Goal: Communication & Community: Ask a question

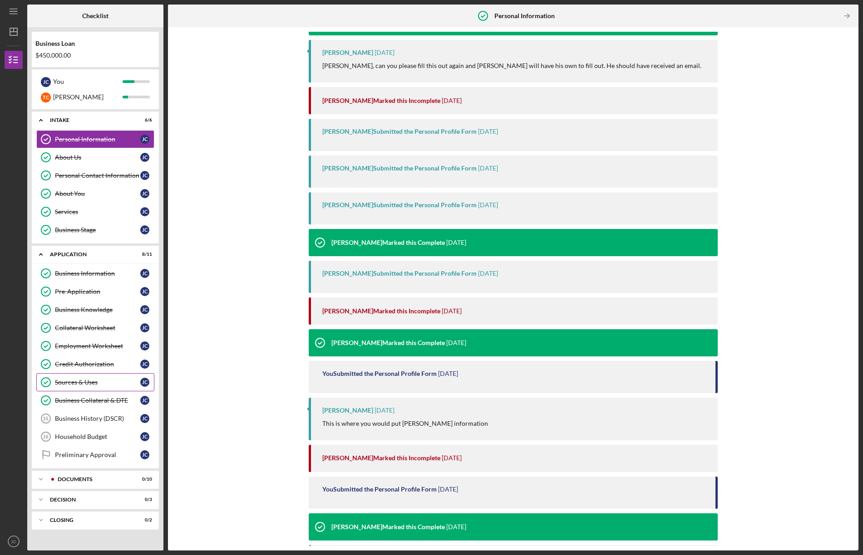
scroll to position [254, 0]
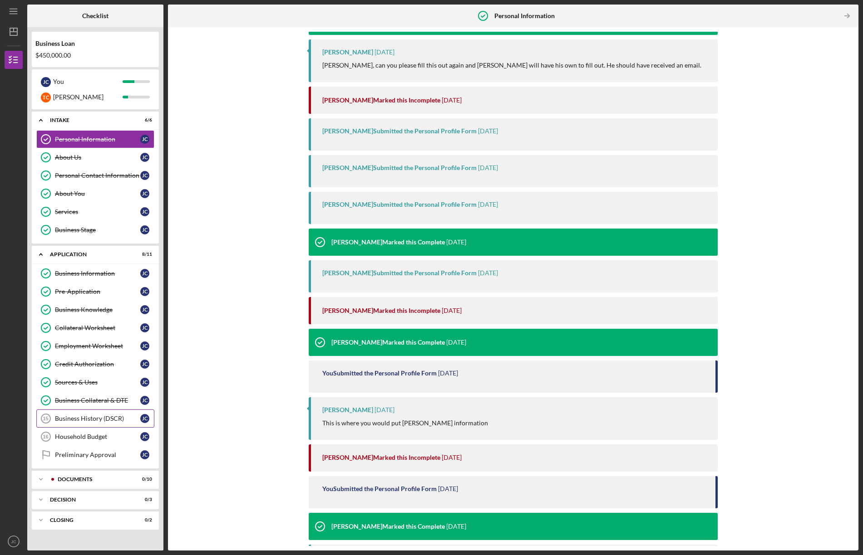
click at [69, 416] on div "Business History (DSCR)" at bounding box center [97, 418] width 85 height 7
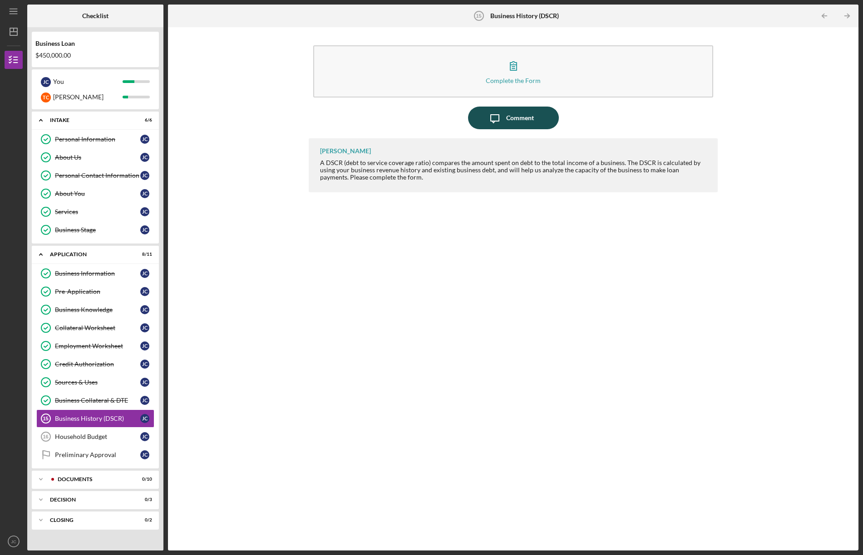
click at [515, 117] on div "Comment" at bounding box center [520, 118] width 28 height 23
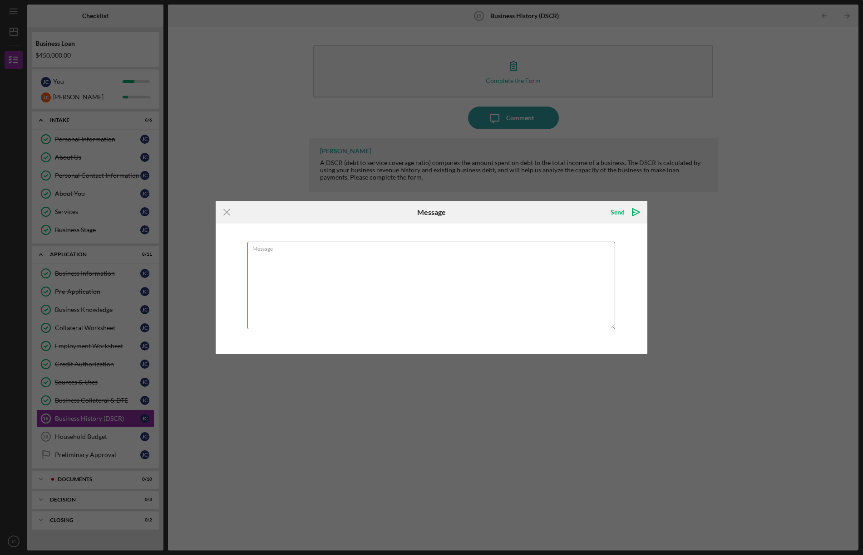
click at [325, 258] on textarea "Message" at bounding box center [431, 286] width 368 height 88
drag, startPoint x: 447, startPoint y: 255, endPoint x: 399, endPoint y: 255, distance: 47.2
click at [399, 255] on textarea "Hi Christine, I submitted 15 and 16 at the same time I submitted" at bounding box center [431, 286] width 368 height 88
drag, startPoint x: 293, startPoint y: 256, endPoint x: 343, endPoint y: 310, distance: 72.9
click at [293, 256] on textarea "Hi Christine, I submitted 15 and 16 at the same time" at bounding box center [431, 286] width 368 height 88
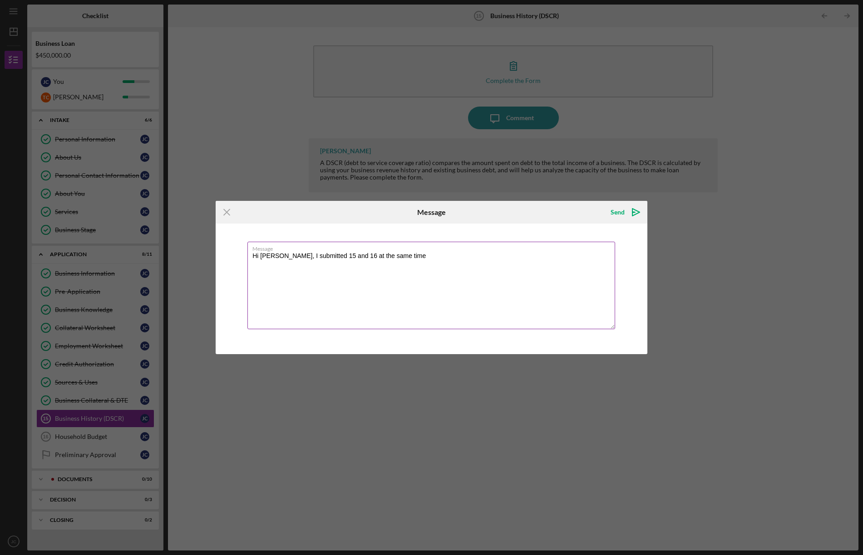
click at [319, 255] on textarea "Hi Christine, I submitted 15 and 16 at the same time" at bounding box center [431, 286] width 368 height 88
click at [441, 256] on textarea "Hi Christine, I submitted items 14, 15 and 16 at the same time" at bounding box center [431, 286] width 368 height 88
click at [425, 256] on textarea "Hi Christine, I submitted items 14, 15 and 16 at the same time" at bounding box center [431, 286] width 368 height 88
drag, startPoint x: 511, startPoint y: 256, endPoint x: 385, endPoint y: 258, distance: 125.7
click at [380, 255] on textarea "Hi Christine, I submitted items 14, 15 and 16 at the same time, like one right …" at bounding box center [431, 286] width 368 height 88
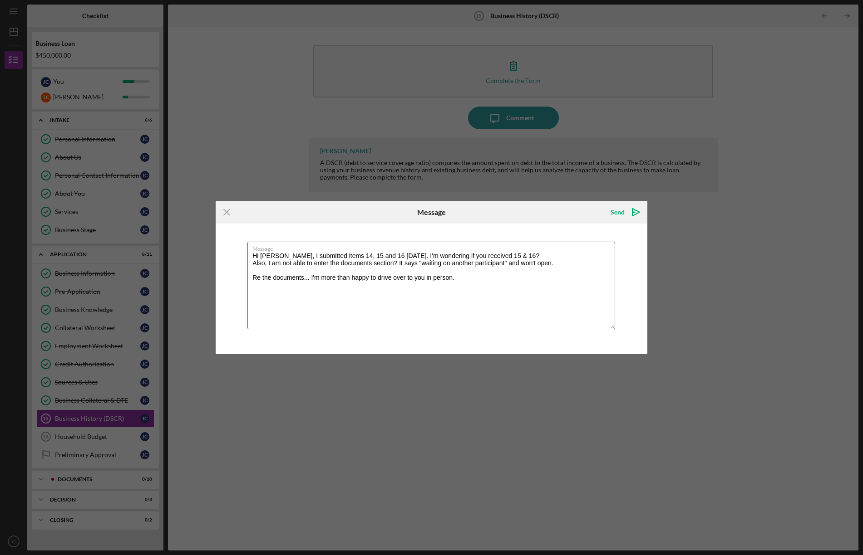
click at [542, 255] on textarea "Hi Christine, I submitted items 14, 15 and 16 on Tuesday. I'm wondering if you …" at bounding box center [431, 286] width 368 height 88
click at [568, 270] on textarea "Hi Christine, I submitted items 14, 15 and 16 on Tuesday. I'm wondering if you …" at bounding box center [431, 286] width 368 height 88
drag, startPoint x: 464, startPoint y: 279, endPoint x: 485, endPoint y: 281, distance: 20.5
click at [465, 279] on textarea "Hi Christine, I submitted items 14, 15 and 16 on Tuesday. I'm wondering if you …" at bounding box center [431, 286] width 368 height 88
click at [406, 278] on textarea "Hi Christine, I submitted items 14, 15 and 16 on Tuesday. I'm wondering if you …" at bounding box center [431, 286] width 368 height 88
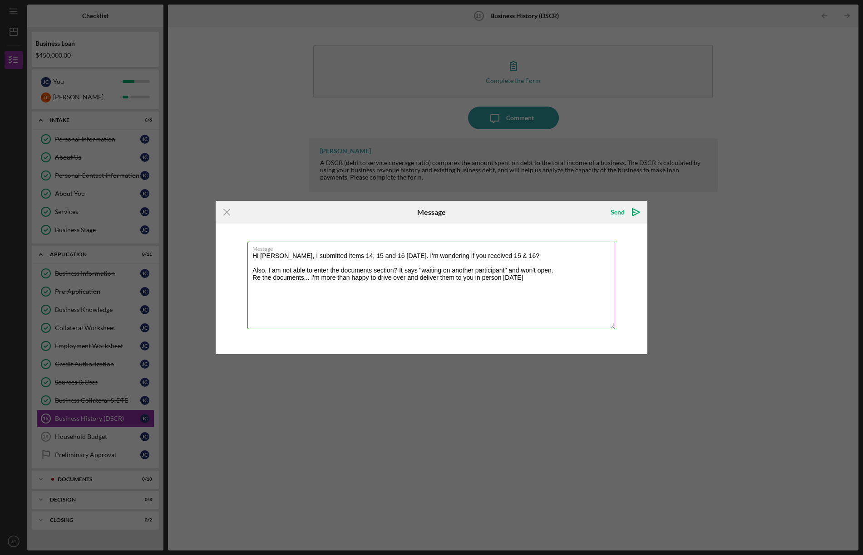
drag, startPoint x: 520, startPoint y: 278, endPoint x: 574, endPoint y: 286, distance: 54.1
click at [523, 279] on textarea "Hi Christine, I submitted items 14, 15 and 16 on Tuesday. I'm wondering if you …" at bounding box center [431, 286] width 368 height 88
drag, startPoint x: 471, startPoint y: 286, endPoint x: 483, endPoint y: 303, distance: 20.9
click at [476, 286] on textarea "Hi Christine, I submitted items 14, 15 and 16 on Tuesday. I'm wondering if you …" at bounding box center [431, 286] width 368 height 88
click at [506, 285] on textarea "Hi Christine, I submitted items 14, 15 and 16 on Tuesday. I'm wondering if you …" at bounding box center [431, 286] width 368 height 88
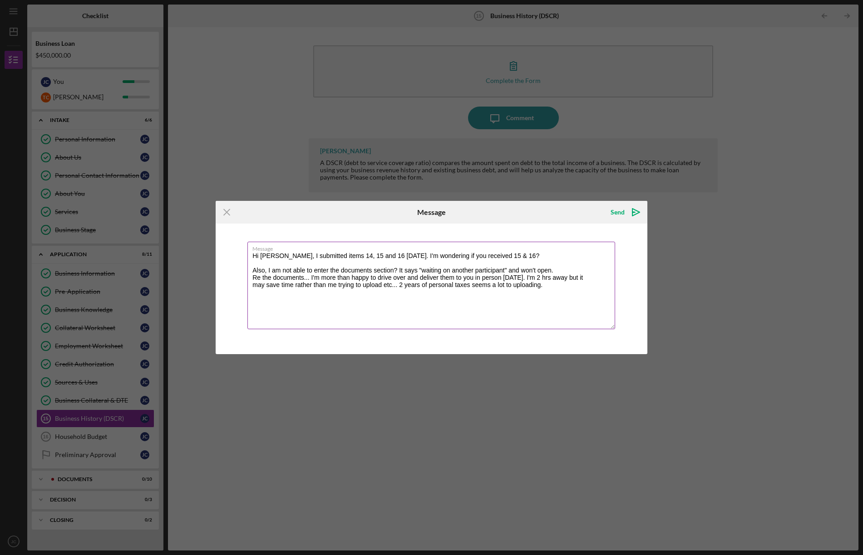
click at [540, 287] on textarea "Hi Christine, I submitted items 14, 15 and 16 on Tuesday. I'm wondering if you …" at bounding box center [431, 286] width 368 height 88
click at [547, 286] on textarea "Hi Christine, I submitted items 14, 15 and 16 on Tuesday. I'm wondering if you …" at bounding box center [431, 286] width 368 height 88
click at [554, 289] on textarea "Hi Christine, I submitted items 14, 15 and 16 on Tuesday. I'm wondering if you …" at bounding box center [431, 286] width 368 height 88
type textarea "Hi [PERSON_NAME], I submitted items 14, 15 and 16 [DATE]. I'm wondering if you …"
click at [619, 211] on div "Send" at bounding box center [617, 212] width 14 height 18
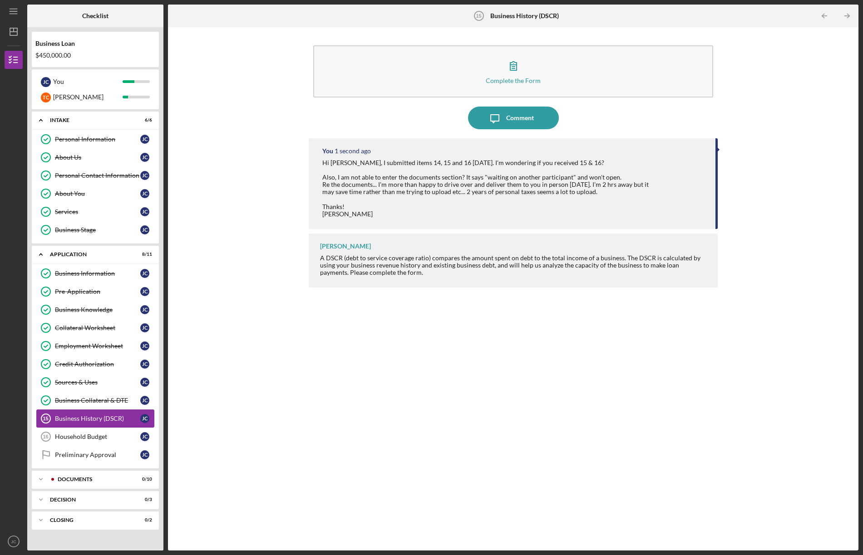
click at [80, 415] on div "Business History (DSCR)" at bounding box center [97, 418] width 85 height 7
click at [781, 110] on div "Complete the Form Form Icon/Message Comment You 11 seconds ago Hi Christine, I …" at bounding box center [512, 289] width 681 height 515
click at [67, 436] on div "Household Budget" at bounding box center [97, 436] width 85 height 7
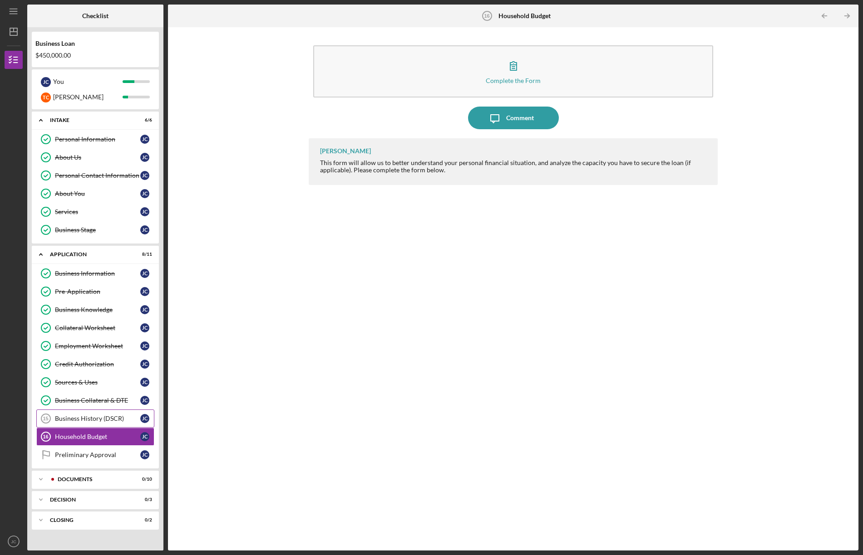
click at [73, 417] on div "Business History (DSCR)" at bounding box center [97, 418] width 85 height 7
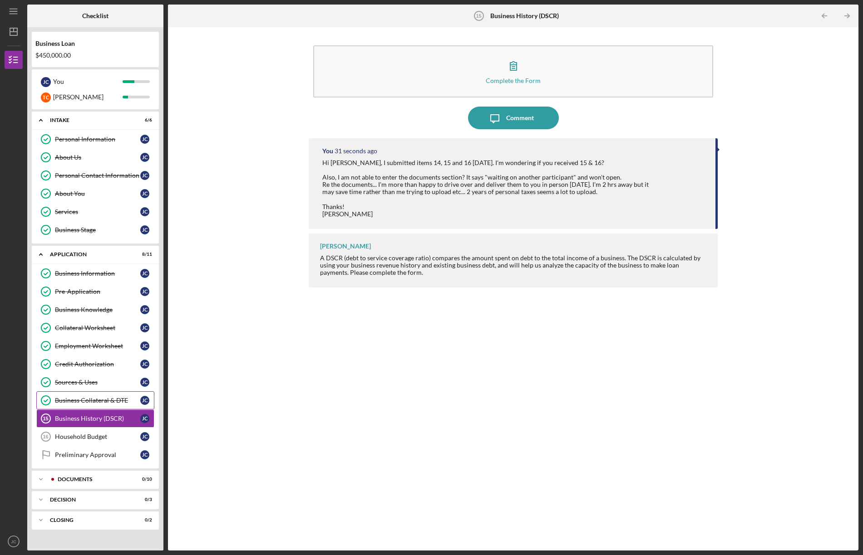
click at [107, 400] on div "Business Collateral & DTE" at bounding box center [97, 400] width 85 height 7
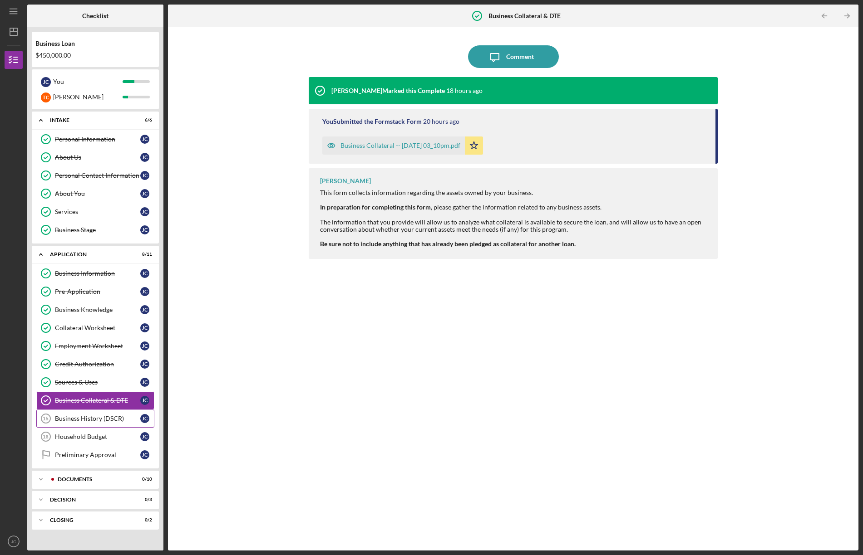
click at [79, 417] on div "Business History (DSCR)" at bounding box center [97, 418] width 85 height 7
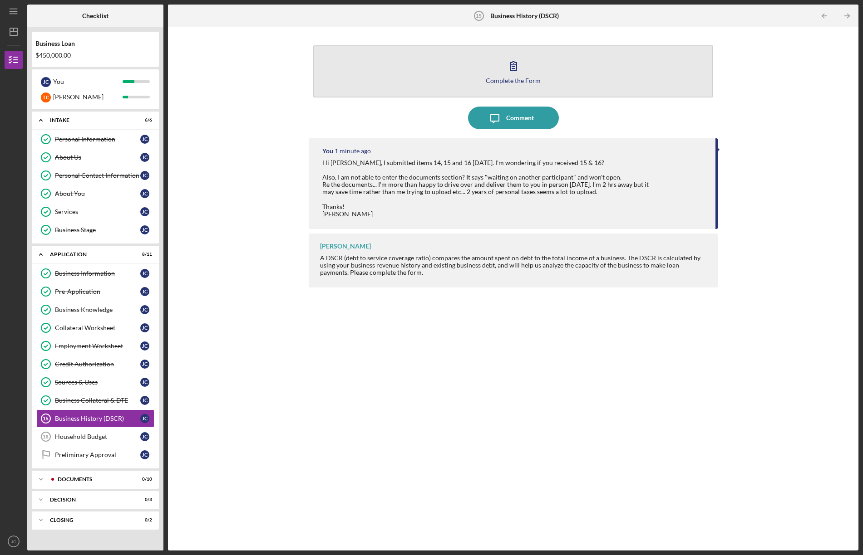
click at [521, 68] on icon "button" at bounding box center [513, 65] width 23 height 23
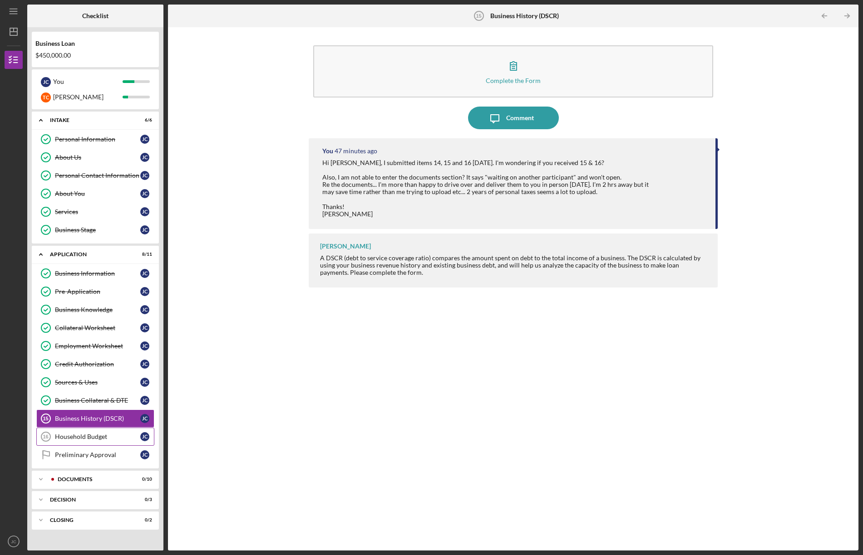
click at [79, 438] on div "Household Budget" at bounding box center [97, 436] width 85 height 7
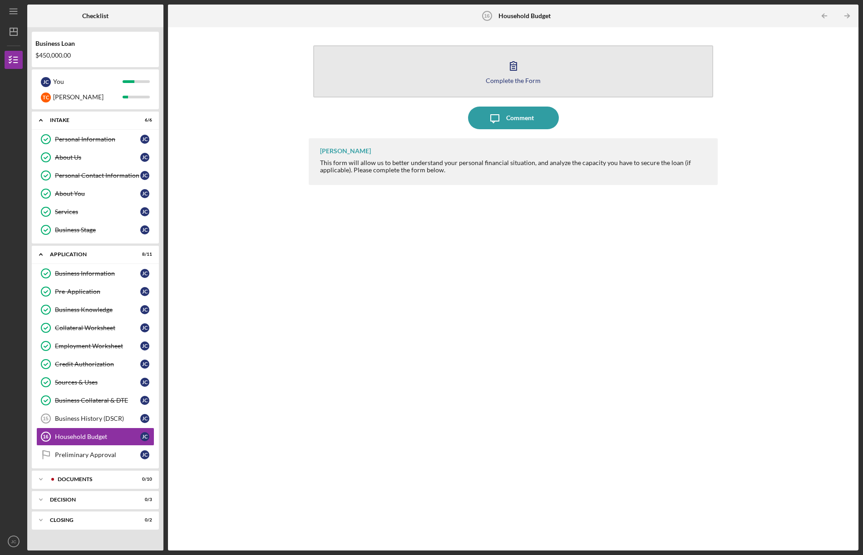
click at [510, 80] on div "Complete the Form" at bounding box center [513, 80] width 55 height 7
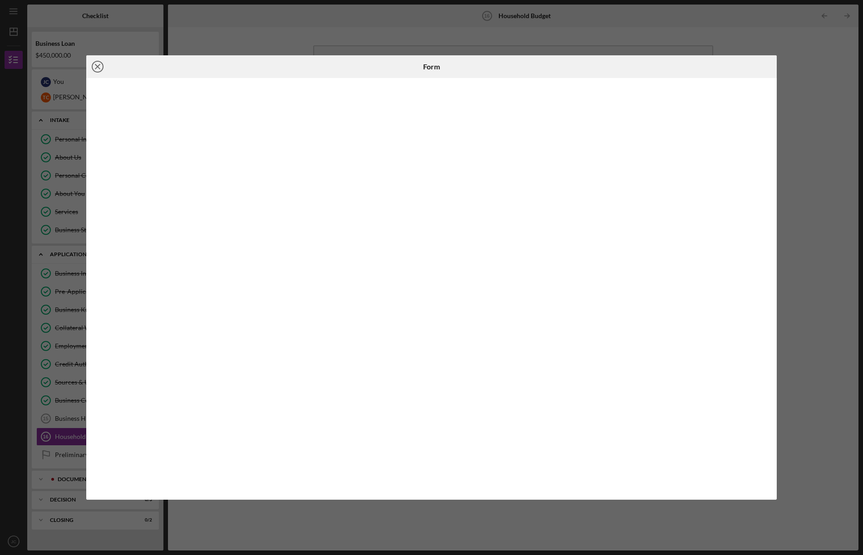
click at [98, 64] on icon "Icon/Close" at bounding box center [97, 66] width 23 height 23
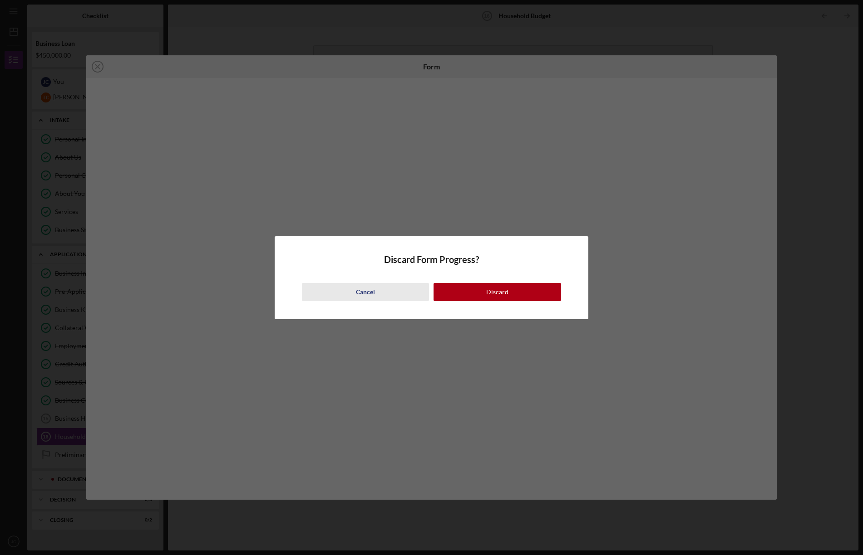
click at [378, 291] on button "Cancel" at bounding box center [365, 292] width 127 height 18
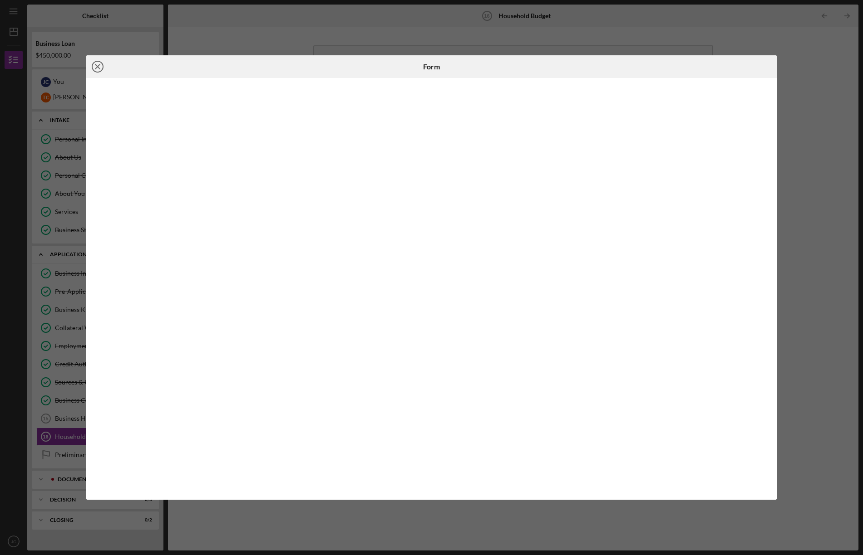
click at [98, 63] on icon "Icon/Close" at bounding box center [97, 66] width 23 height 23
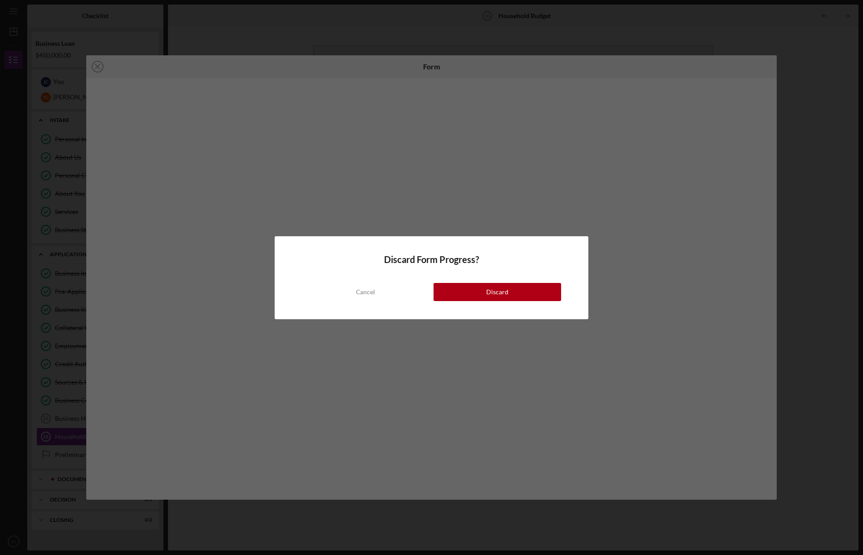
drag, startPoint x: 509, startPoint y: 290, endPoint x: 550, endPoint y: 312, distance: 46.1
click at [515, 290] on button "Discard" at bounding box center [496, 292] width 127 height 18
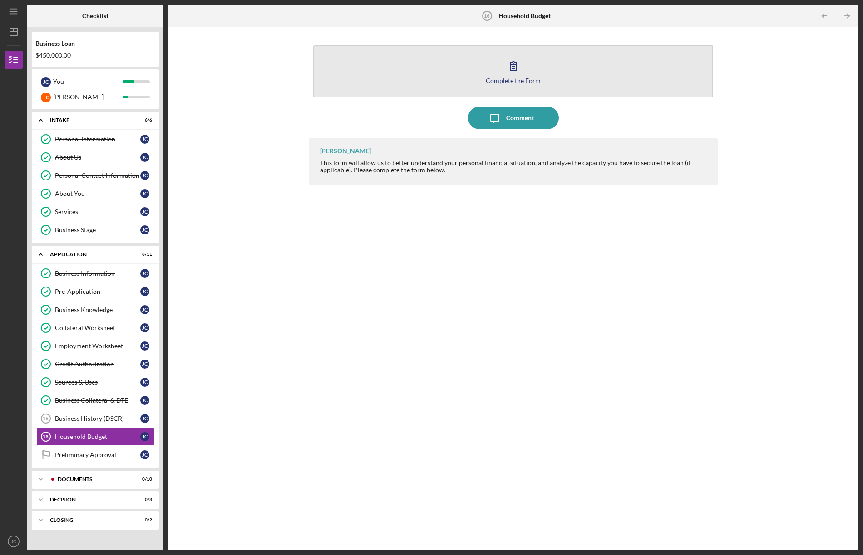
click at [512, 75] on icon "button" at bounding box center [513, 65] width 23 height 23
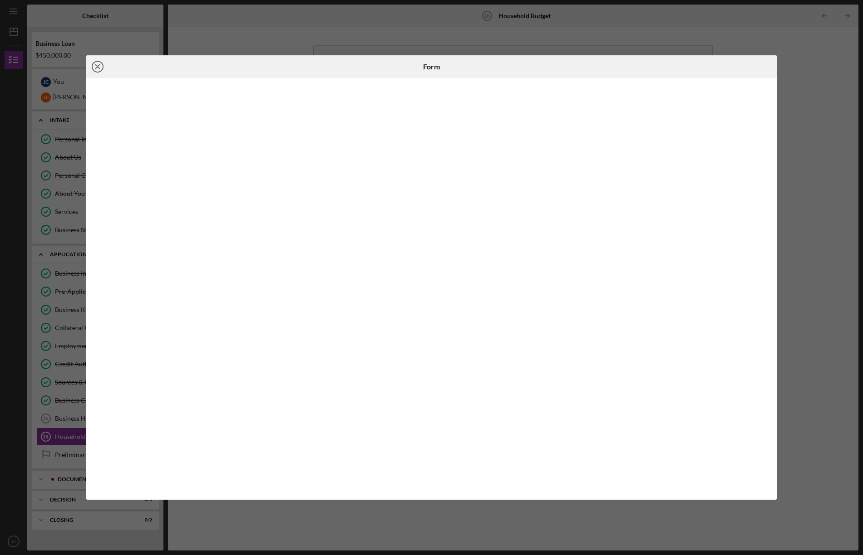
click at [97, 64] on icon "Icon/Close" at bounding box center [97, 66] width 23 height 23
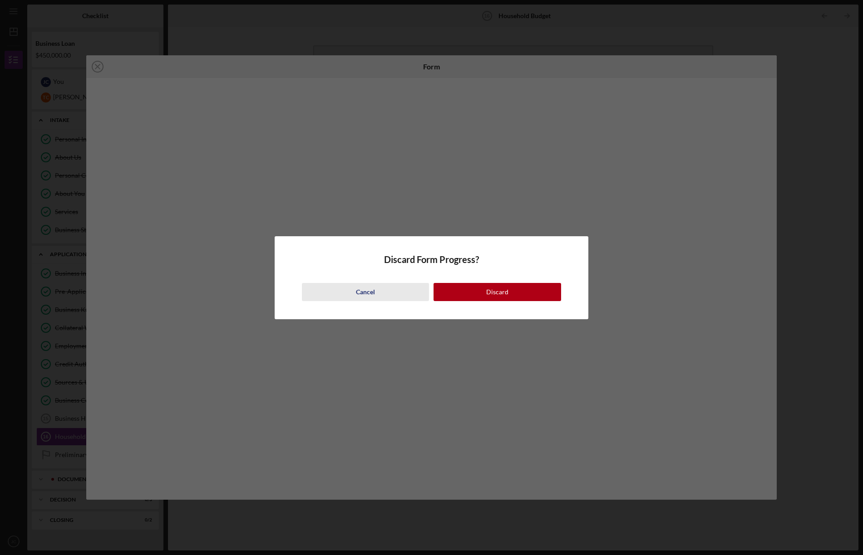
click at [366, 290] on div "Cancel" at bounding box center [365, 292] width 19 height 18
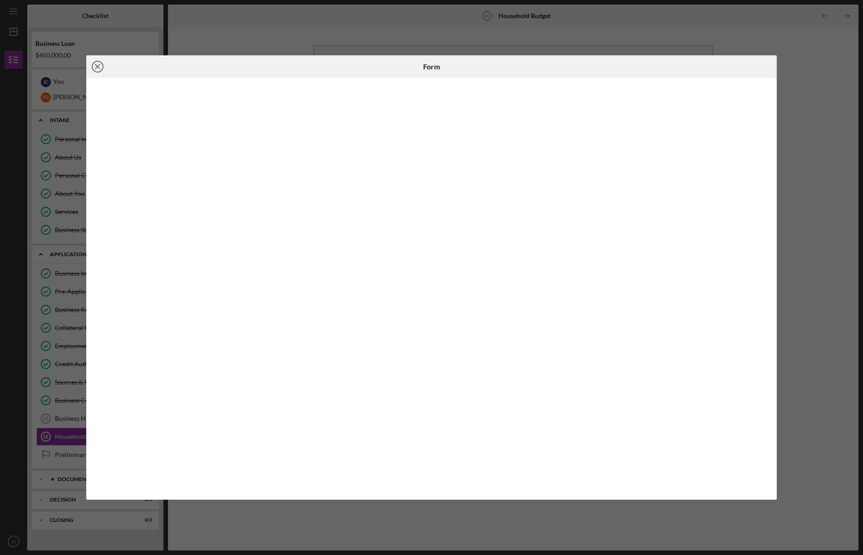
click at [99, 65] on line at bounding box center [97, 66] width 5 height 5
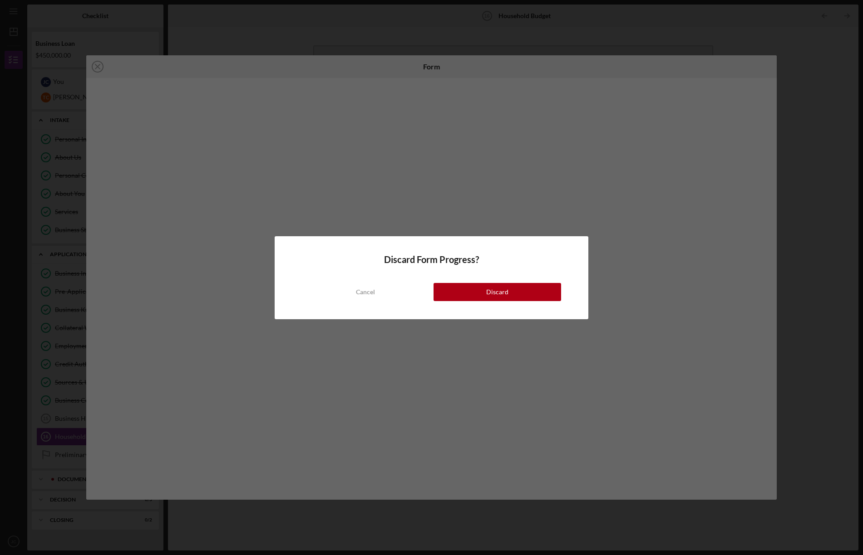
click at [512, 294] on button "Discard" at bounding box center [496, 292] width 127 height 18
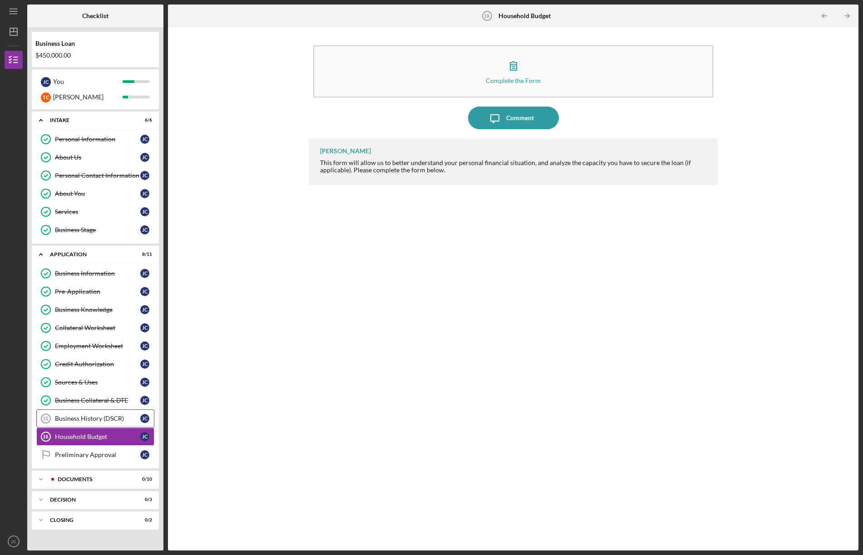
click at [85, 420] on div "Business History (DSCR)" at bounding box center [97, 418] width 85 height 7
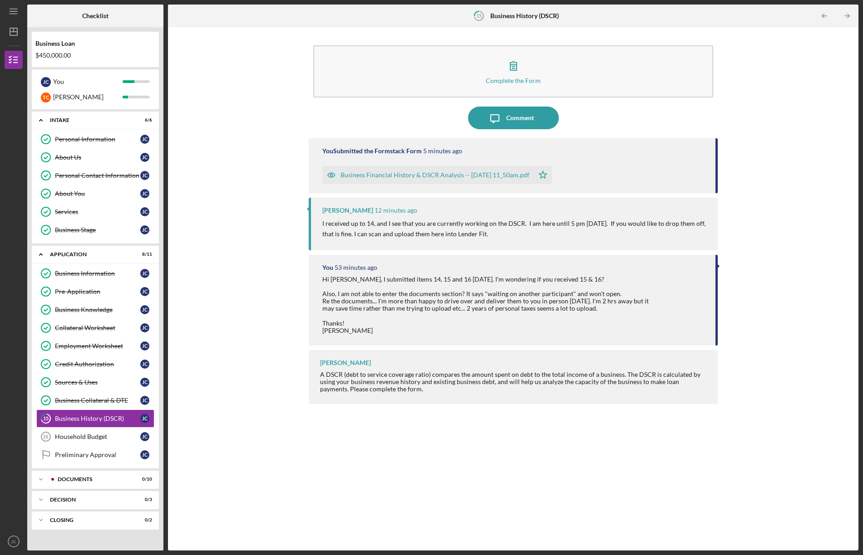
click at [636, 112] on div "Icon/Message Comment" at bounding box center [513, 118] width 409 height 23
click at [262, 406] on div "Complete the Form Form Icon/Message Comment You Submitted the Formstack Form 25…" at bounding box center [512, 289] width 681 height 515
click at [72, 433] on link "Household Budget 16 Household Budget J C" at bounding box center [95, 437] width 118 height 18
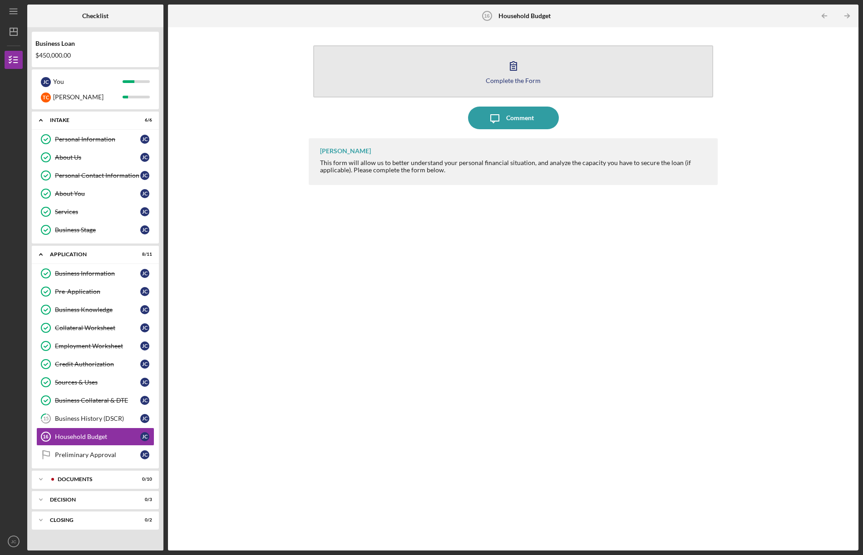
click at [492, 80] on div "Complete the Form" at bounding box center [513, 80] width 55 height 7
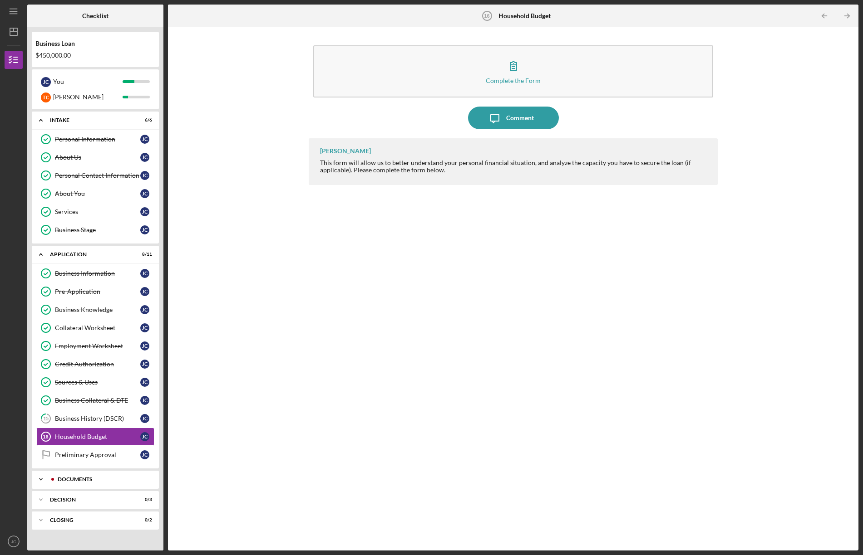
click at [98, 480] on div "Documents" at bounding box center [103, 479] width 90 height 5
click at [387, 277] on div "Christine Haling This form will allow us to better understand your personal fin…" at bounding box center [513, 337] width 409 height 399
click at [71, 501] on div "Personal ID Verification" at bounding box center [97, 498] width 85 height 7
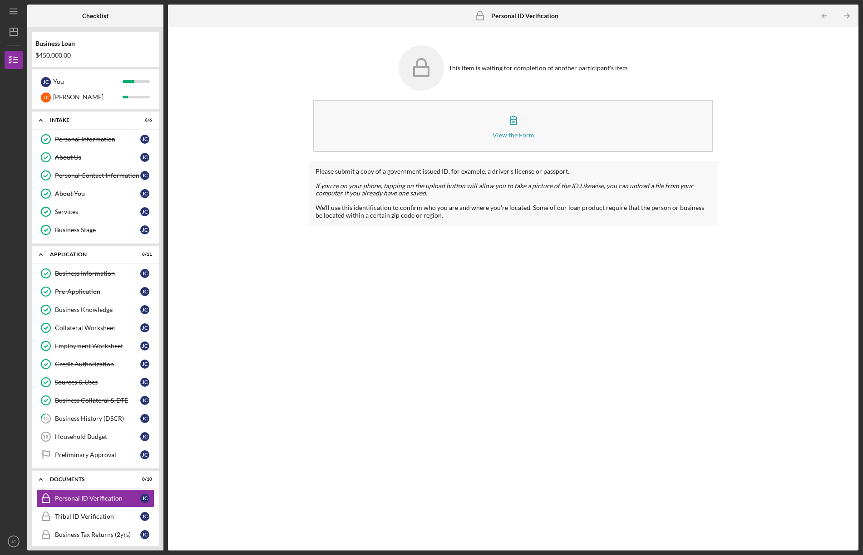
click at [450, 224] on div "Please submit a copy of a government issued ID, for example, a driver's license…" at bounding box center [513, 193] width 409 height 65
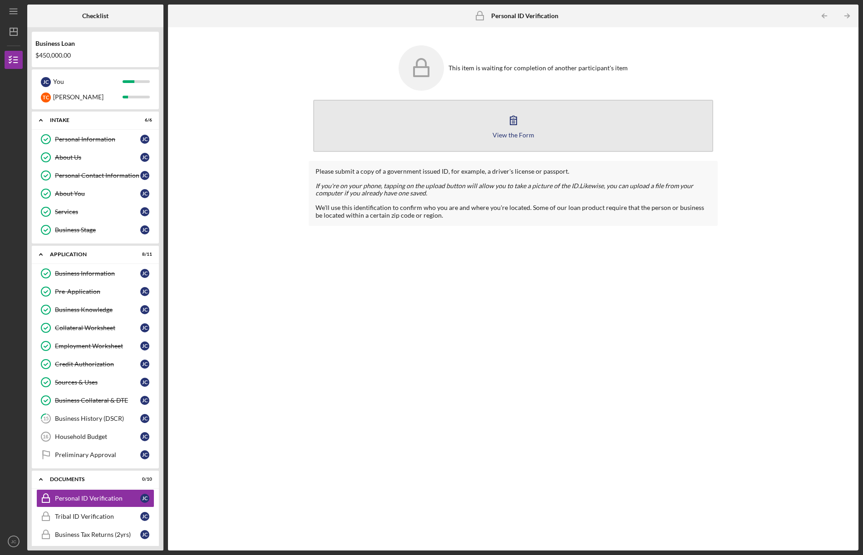
click at [500, 124] on button "View the Form Form" at bounding box center [513, 126] width 400 height 52
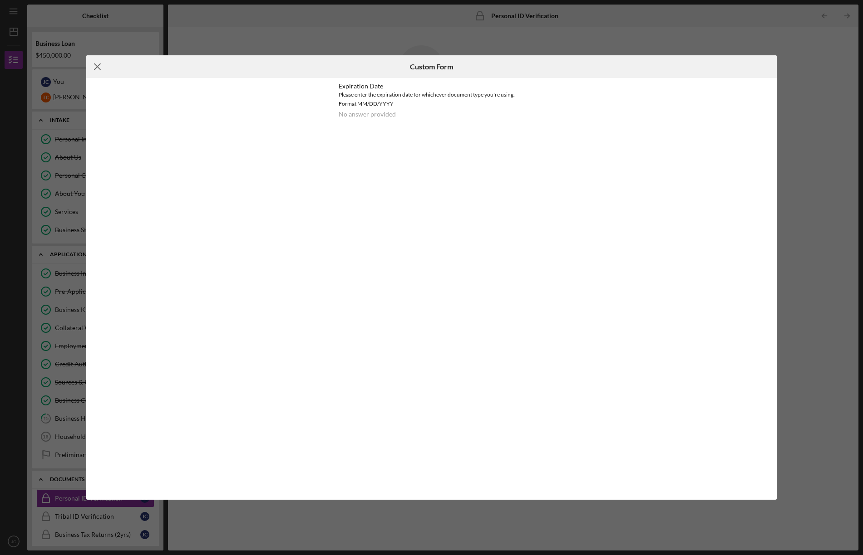
click at [96, 64] on icon "Icon/Menu Close" at bounding box center [97, 66] width 23 height 23
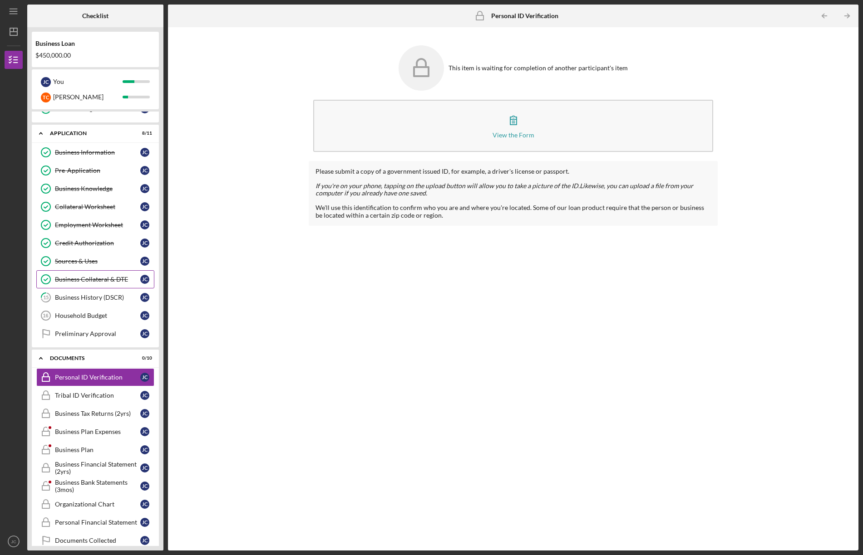
scroll to position [122, 0]
click at [84, 397] on div "Tribal ID Verification" at bounding box center [97, 395] width 85 height 7
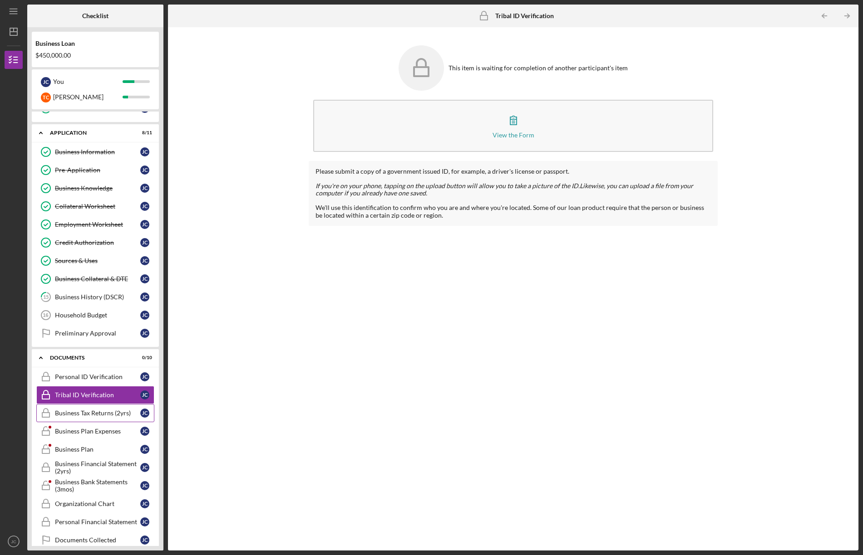
click at [69, 415] on div "Business Tax Returns (2yrs)" at bounding box center [97, 413] width 85 height 7
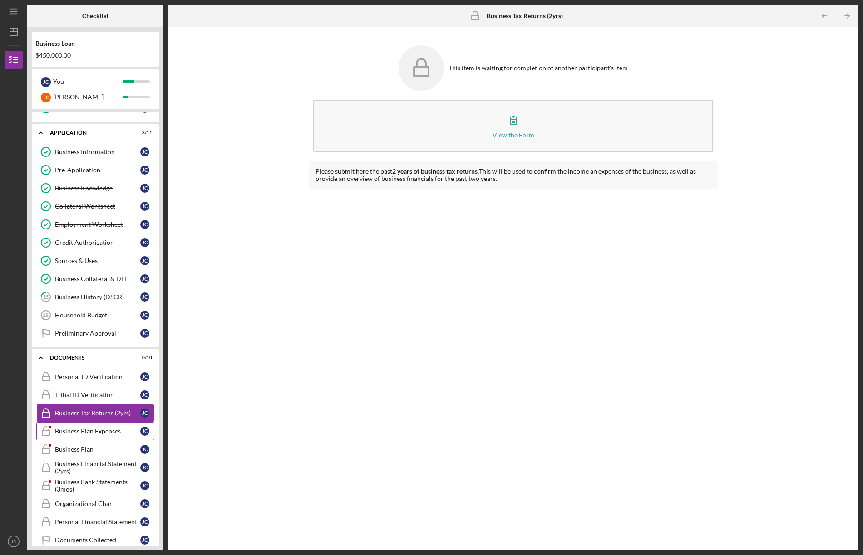
drag, startPoint x: 66, startPoint y: 433, endPoint x: 74, endPoint y: 432, distance: 7.8
click at [66, 433] on div "Business Plan Expenses" at bounding box center [97, 431] width 85 height 7
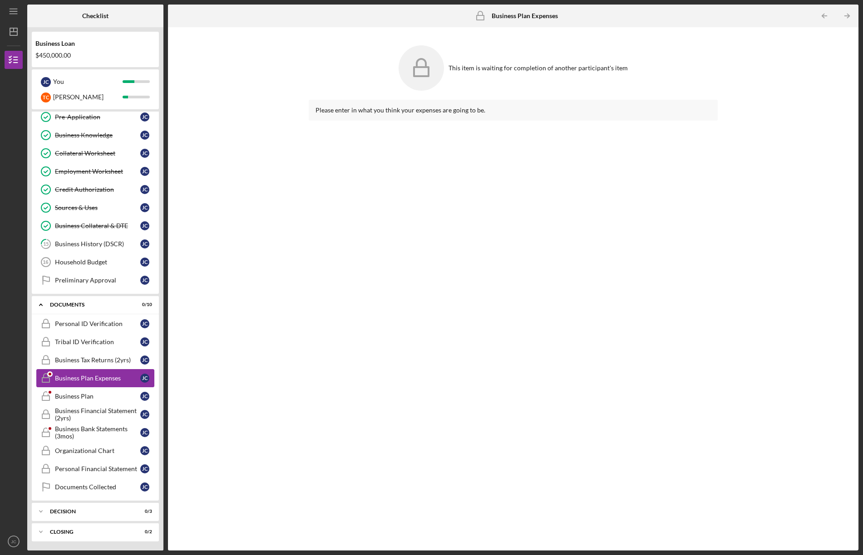
scroll to position [175, 0]
click at [82, 452] on div "Organizational Chart" at bounding box center [97, 450] width 85 height 7
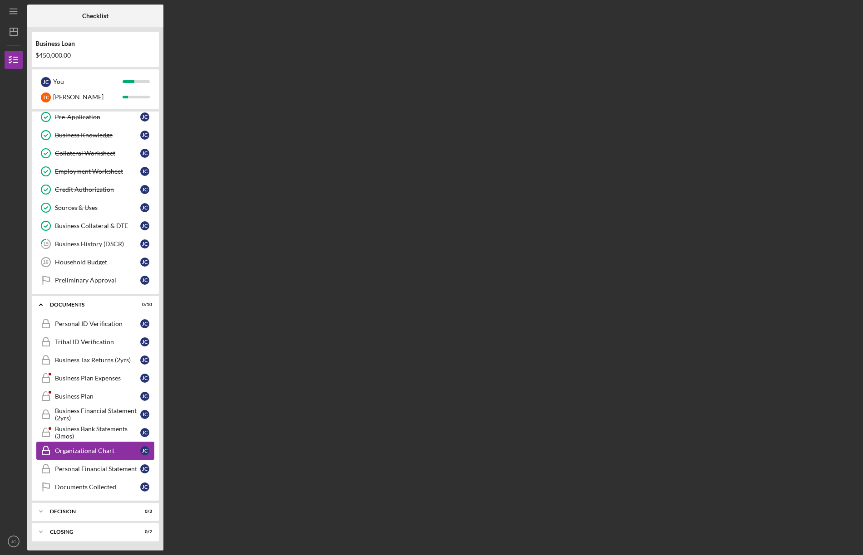
scroll to position [174, 0]
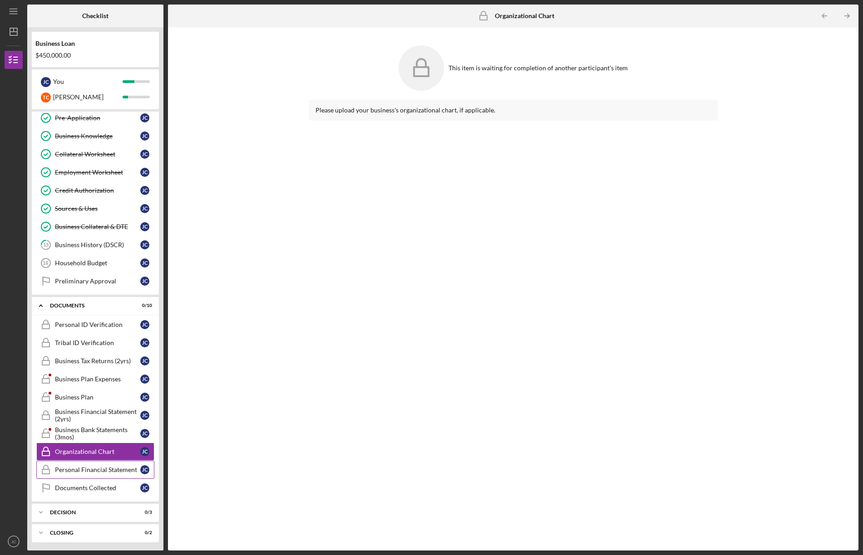
click at [56, 469] on div "Personal Financial Statement" at bounding box center [97, 469] width 85 height 7
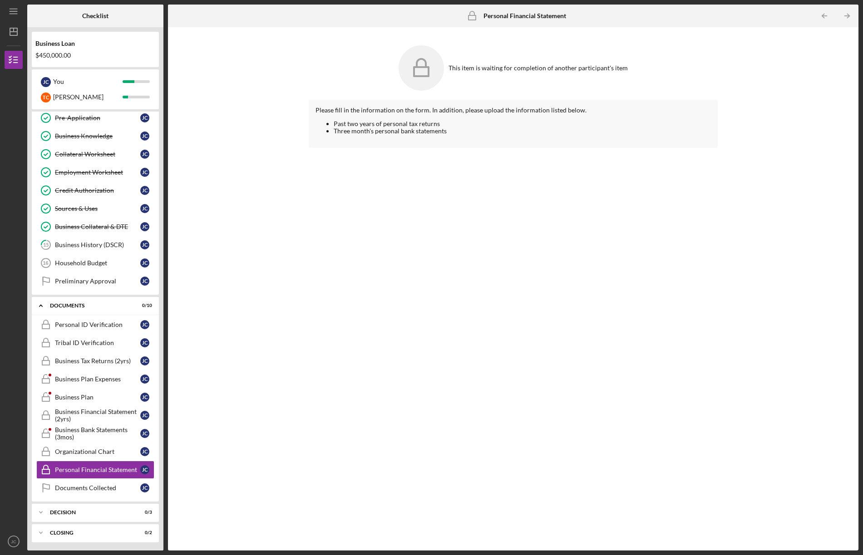
click at [722, 79] on div "This item is waiting for completion of another participant's item Please fill i…" at bounding box center [512, 289] width 681 height 515
click at [71, 432] on div "Business Bank Statements (3mos)" at bounding box center [97, 434] width 85 height 15
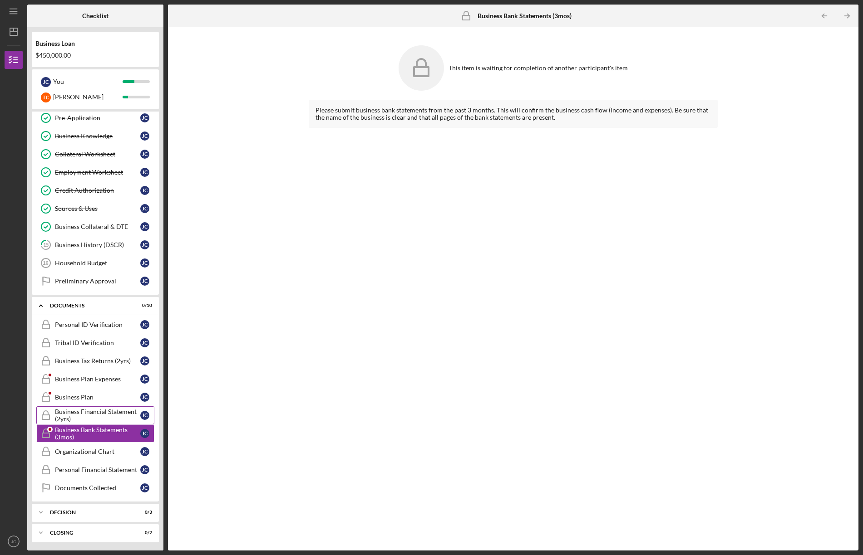
click at [65, 410] on div "Business Financial Statement (2yrs)" at bounding box center [97, 415] width 85 height 15
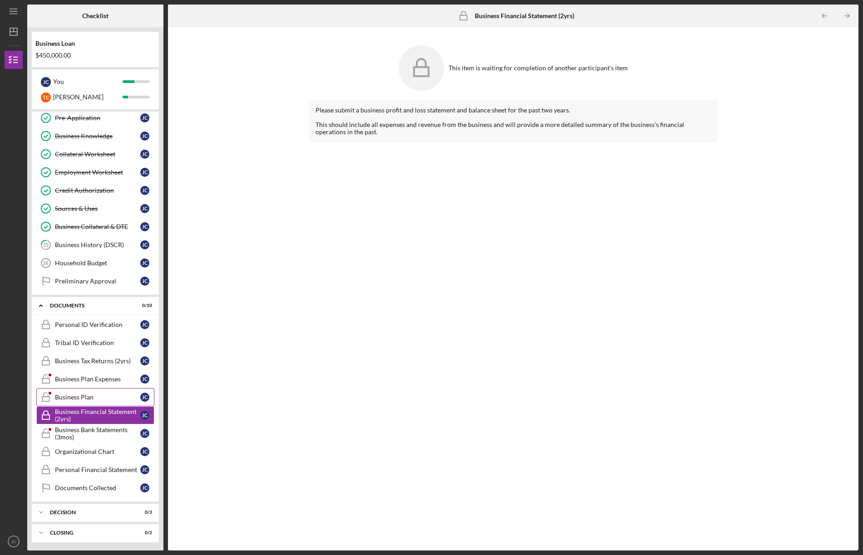
click at [64, 395] on div "Business Plan" at bounding box center [97, 397] width 85 height 7
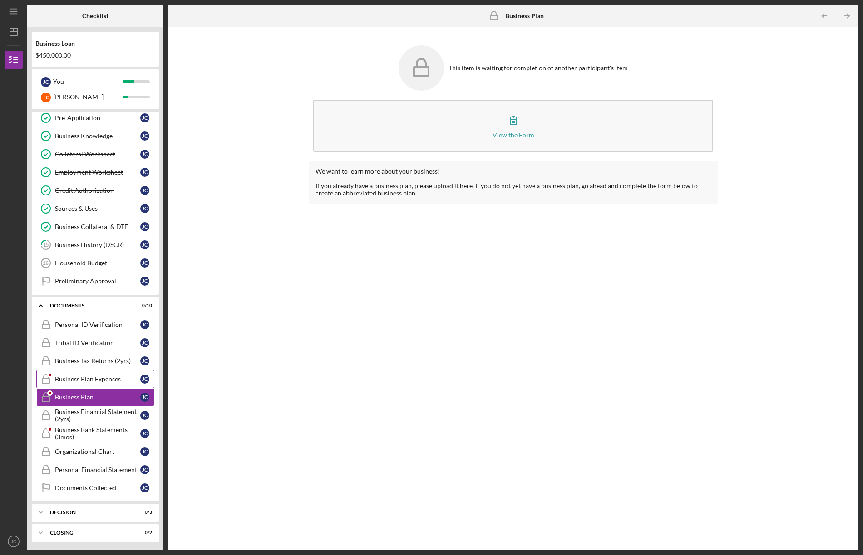
click at [57, 376] on icon "Business Plan Expenses" at bounding box center [45, 379] width 23 height 23
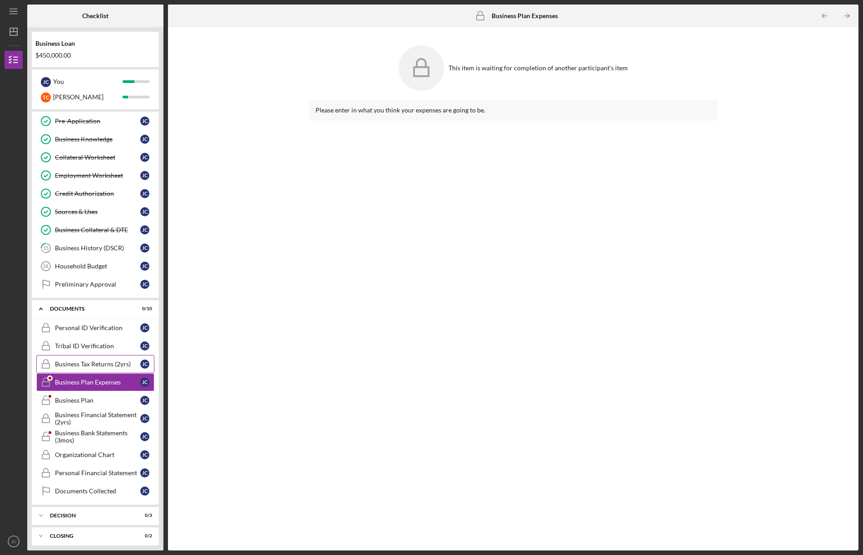
scroll to position [172, 0]
click at [60, 360] on div "Business Tax Returns (2yrs)" at bounding box center [97, 362] width 85 height 7
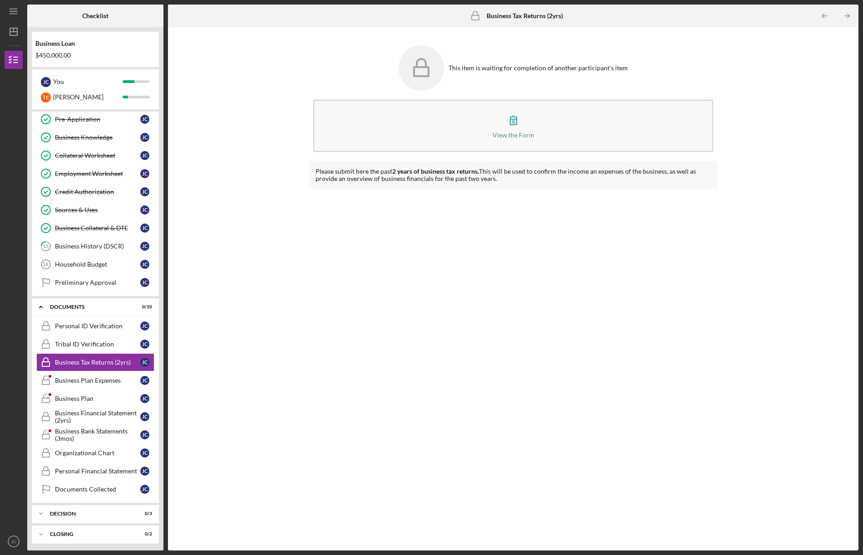
click at [211, 57] on div "This item is waiting for completion of another participant's item View the Form…" at bounding box center [512, 289] width 681 height 515
click at [582, 218] on div "Please submit here the past 2 years of business tax returns. This will be used …" at bounding box center [513, 349] width 409 height 376
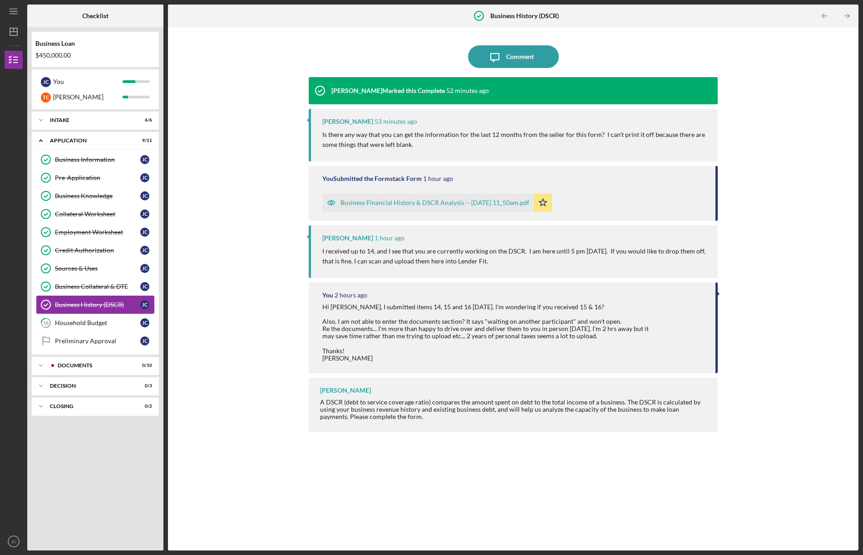
click at [76, 302] on div "Business History (DSCR)" at bounding box center [97, 304] width 85 height 7
click at [75, 304] on div "Business History (DSCR)" at bounding box center [97, 304] width 85 height 7
click at [533, 59] on button "Icon/Message Comment" at bounding box center [513, 56] width 91 height 23
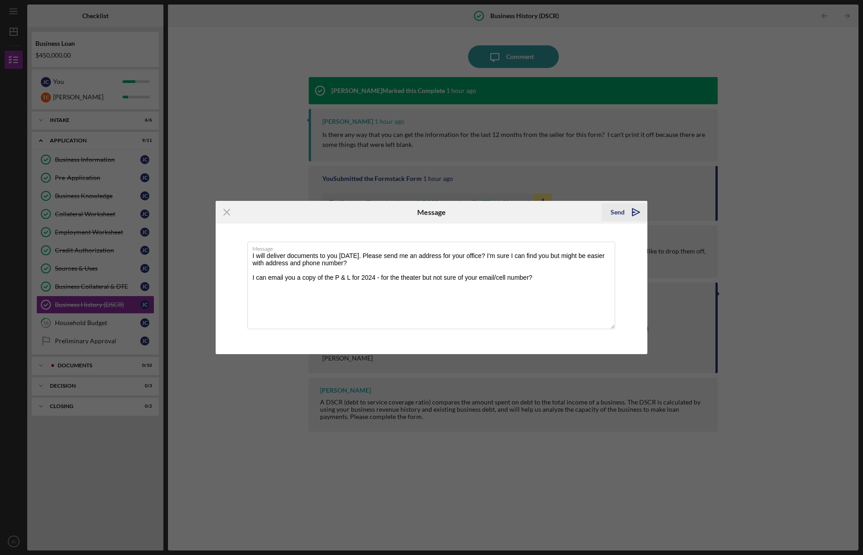
type textarea "I will deliver documents to you [DATE]. Please send me an address for your offi…"
click at [615, 211] on div "Send" at bounding box center [617, 212] width 14 height 18
